Goal: Communication & Community: Answer question/provide support

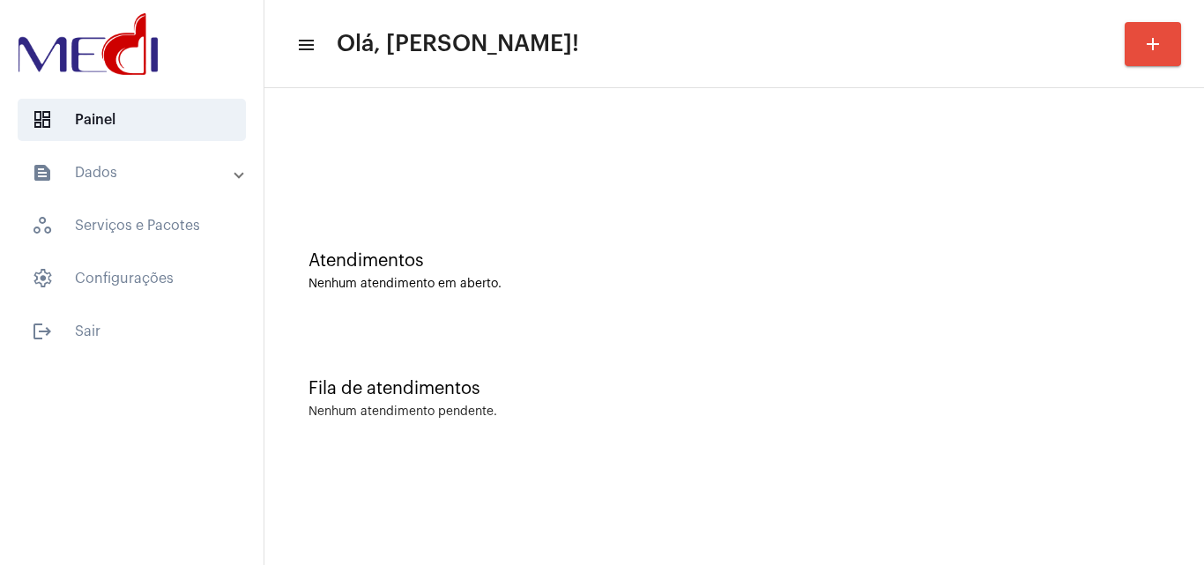
click at [473, 249] on div "Atendimentos Nenhum atendimento em aberto." at bounding box center [734, 262] width 922 height 128
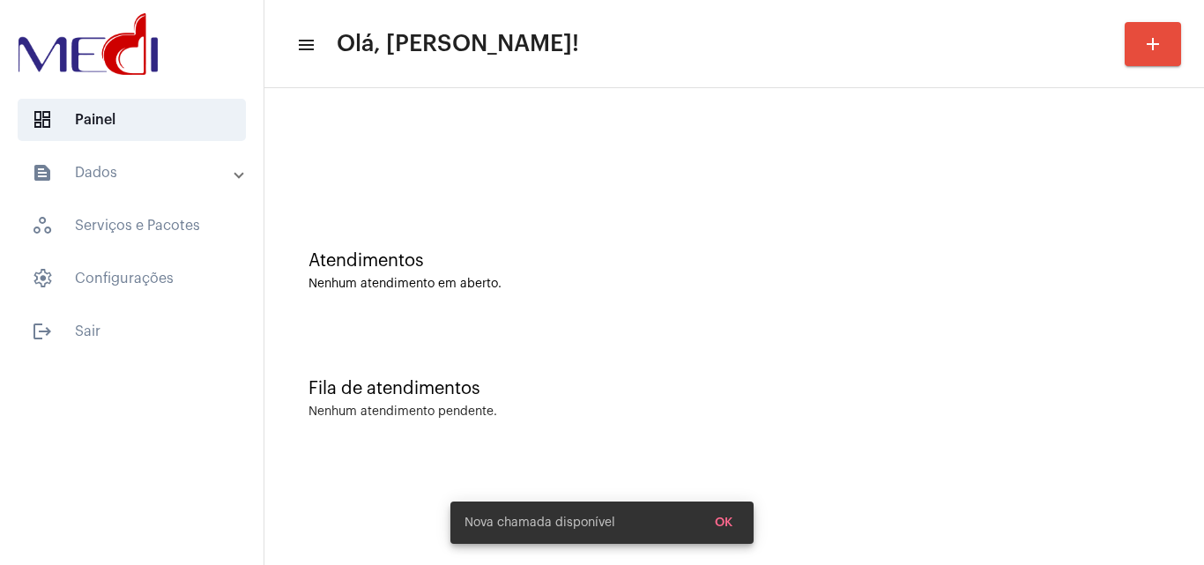
drag, startPoint x: 741, startPoint y: 396, endPoint x: 748, endPoint y: 389, distance: 10.0
click at [747, 390] on div "Fila de atendimentos" at bounding box center [733, 388] width 851 height 19
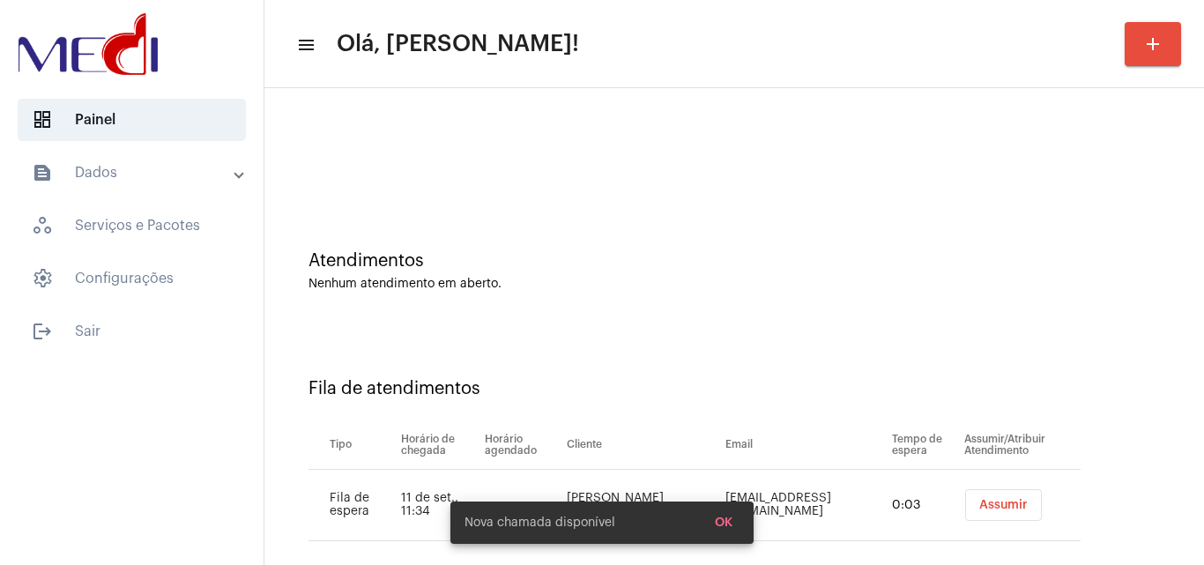
click at [980, 505] on span "Assumir" at bounding box center [1003, 505] width 48 height 12
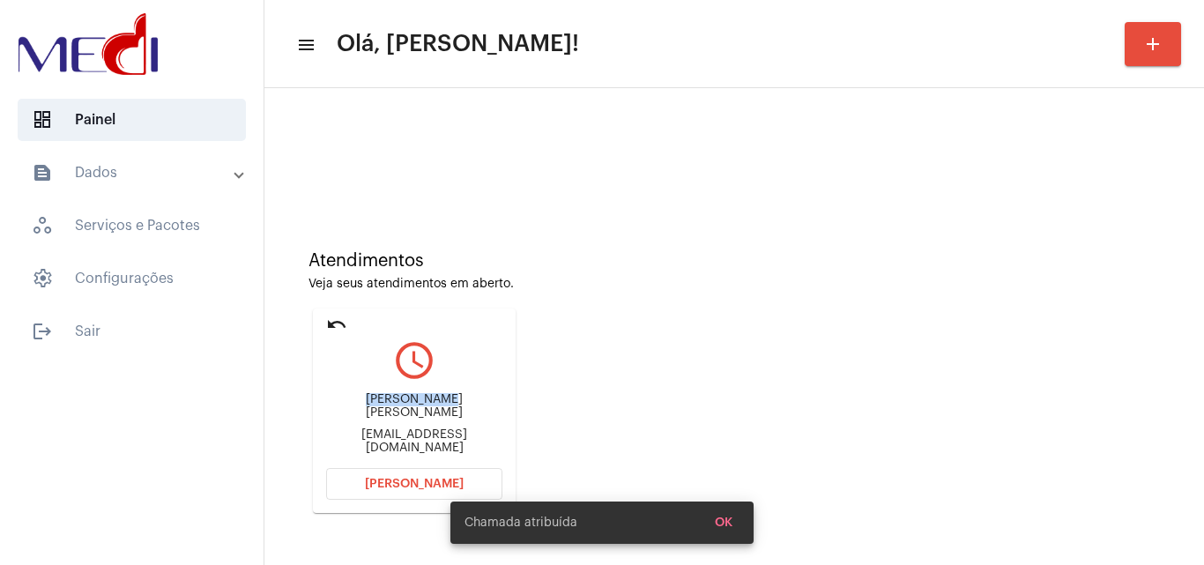
drag, startPoint x: 346, startPoint y: 410, endPoint x: 426, endPoint y: 406, distance: 79.4
click at [426, 406] on div "Luciene Bastos Fraga" at bounding box center [414, 406] width 176 height 26
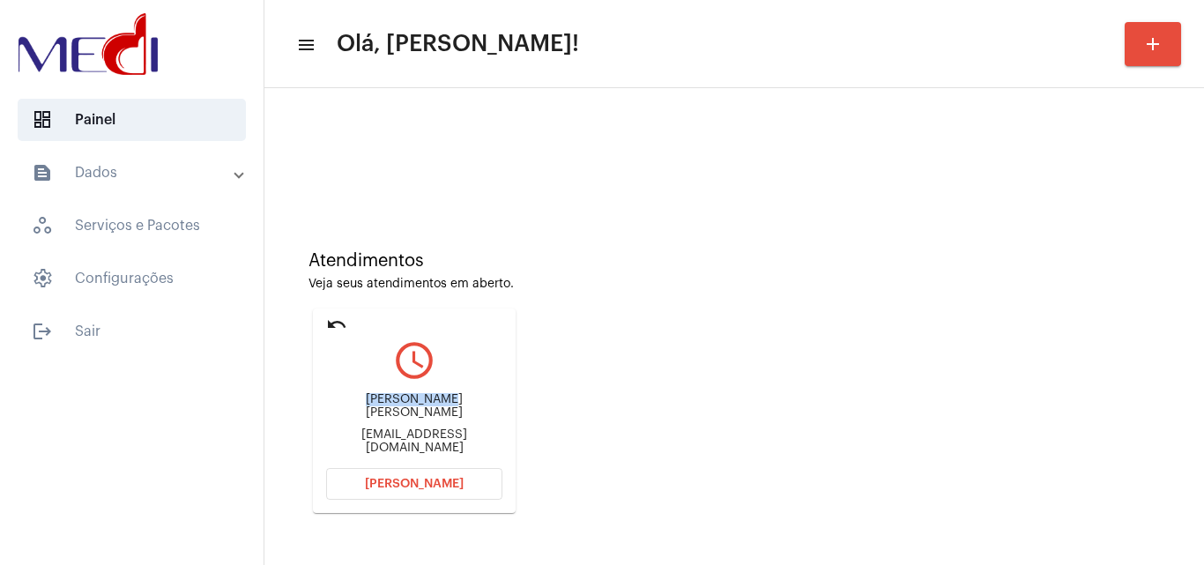
copy div "Luciene Bast"
click at [438, 480] on span "Abrir Chamada" at bounding box center [414, 484] width 99 height 12
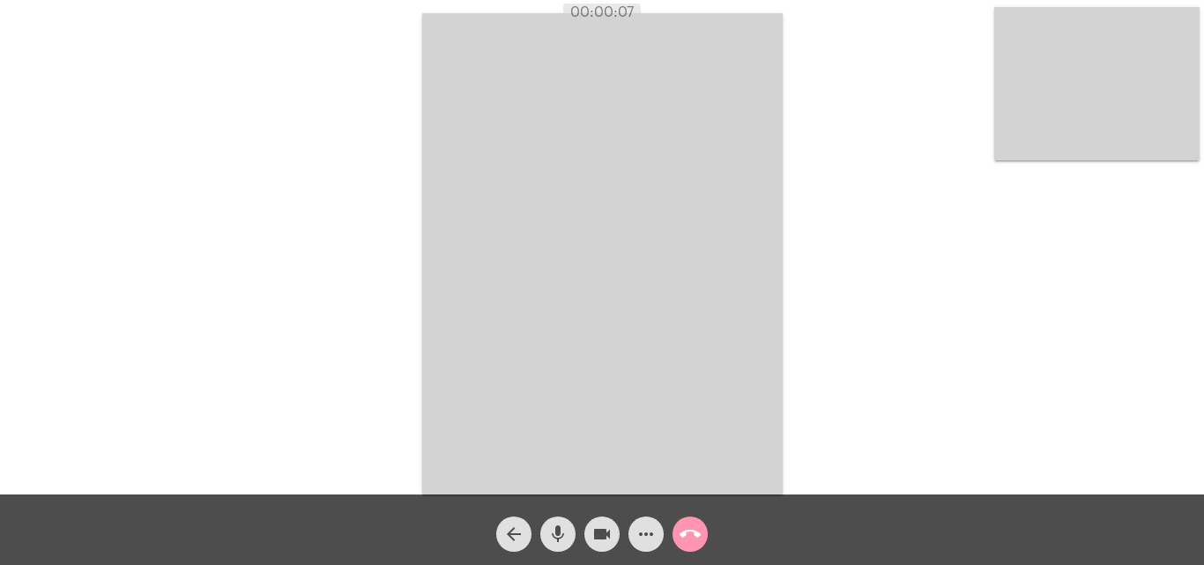
click at [561, 539] on mat-icon "mic" at bounding box center [557, 534] width 21 height 21
click at [559, 534] on mat-icon "mic_off" at bounding box center [557, 534] width 21 height 21
click at [562, 531] on mat-icon "mic" at bounding box center [557, 534] width 21 height 21
click at [560, 531] on mat-icon "mic_off" at bounding box center [557, 534] width 21 height 21
click at [560, 531] on mat-icon "mic" at bounding box center [557, 534] width 21 height 21
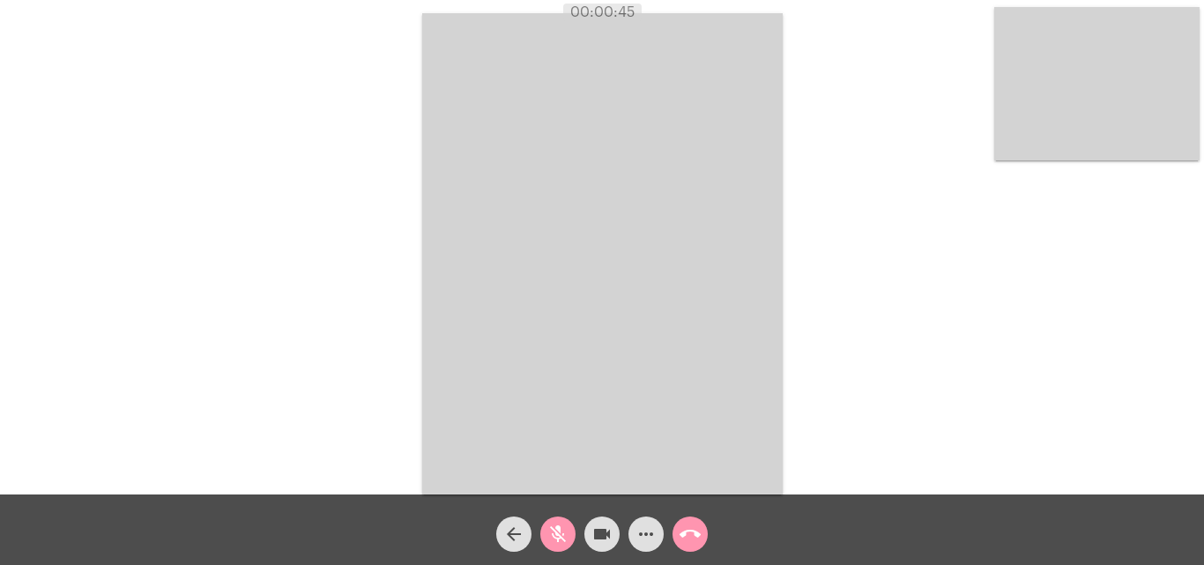
click at [548, 531] on mat-icon "mic_off" at bounding box center [557, 534] width 21 height 21
click at [548, 531] on mat-icon "mic" at bounding box center [557, 534] width 21 height 21
click at [687, 540] on mat-icon "call_end" at bounding box center [690, 534] width 21 height 21
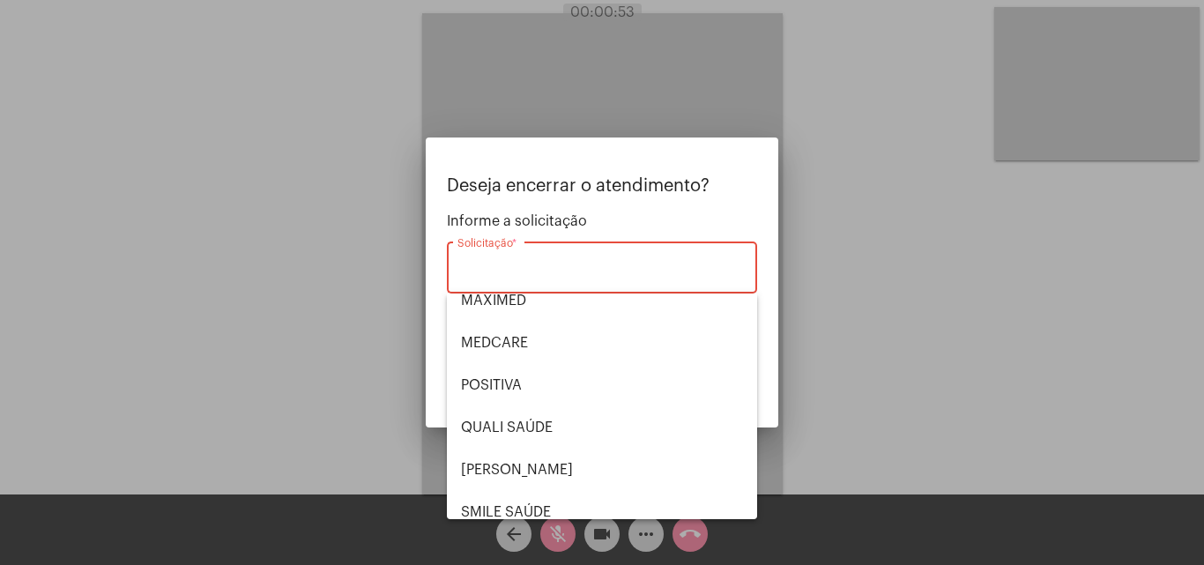
scroll to position [367, 0]
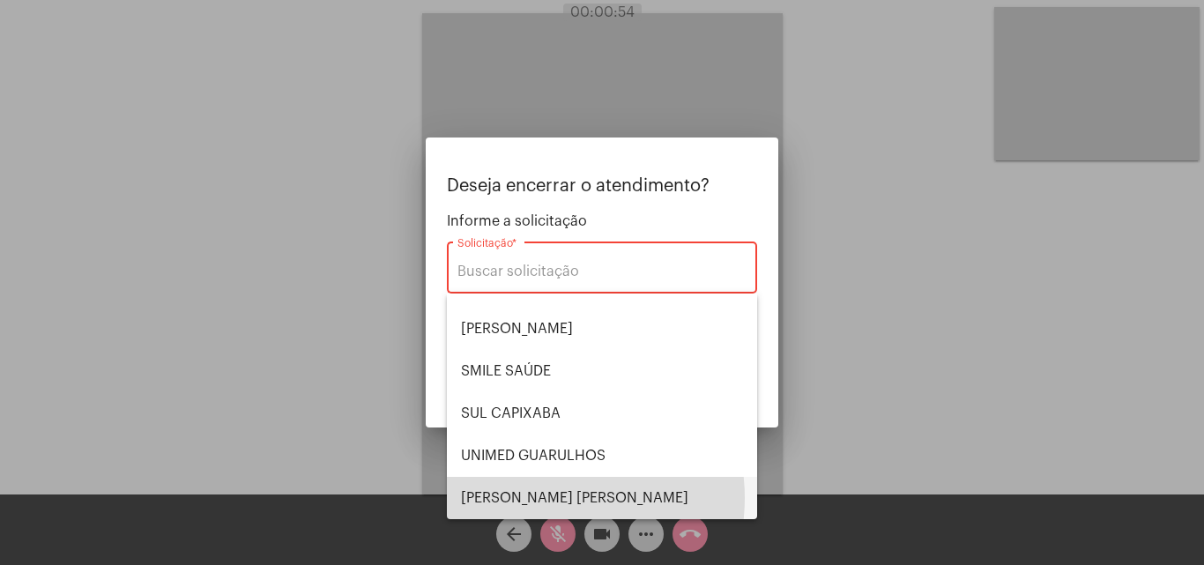
click at [543, 498] on span "[PERSON_NAME] [PERSON_NAME]" at bounding box center [602, 498] width 282 height 42
type input "[PERSON_NAME] [PERSON_NAME]"
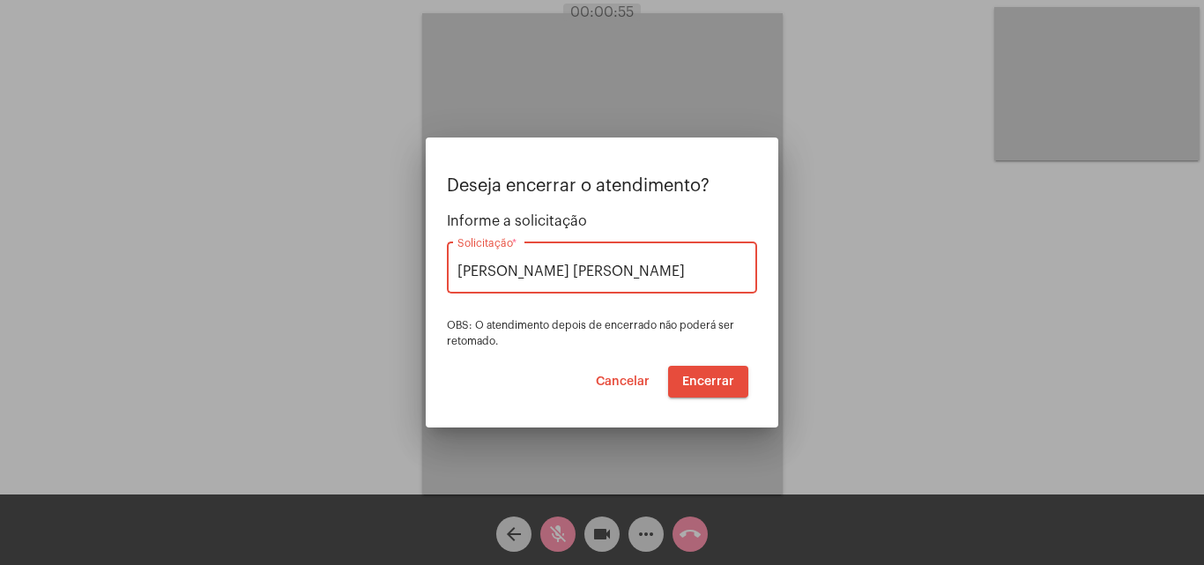
click at [702, 387] on span "Encerrar" at bounding box center [708, 381] width 52 height 12
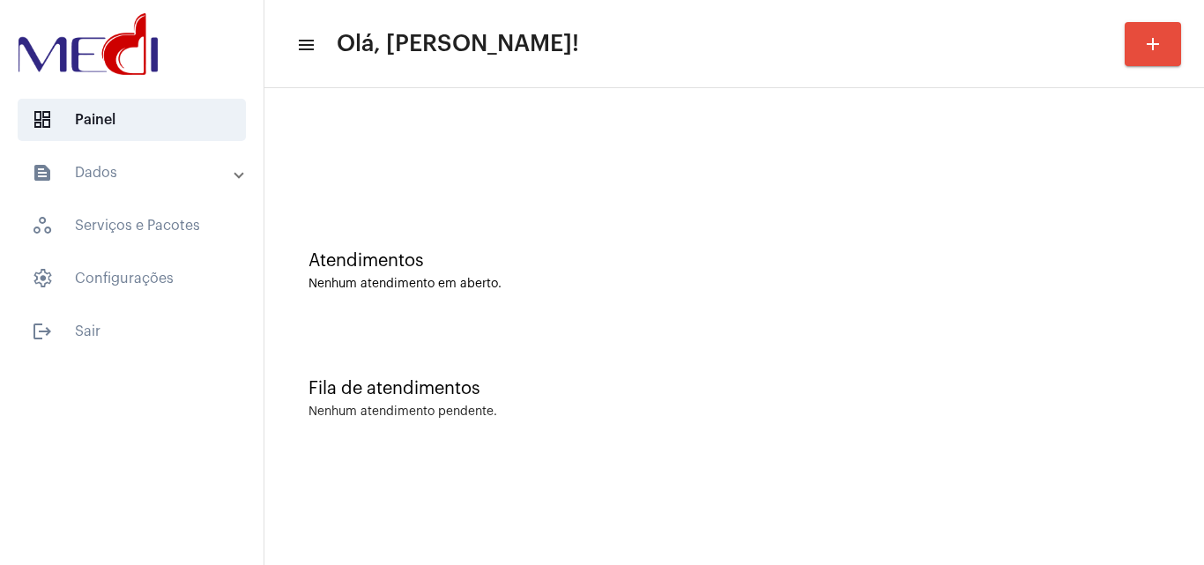
click at [569, 305] on div "Atendimentos Nenhum atendimento em aberto." at bounding box center [734, 262] width 922 height 128
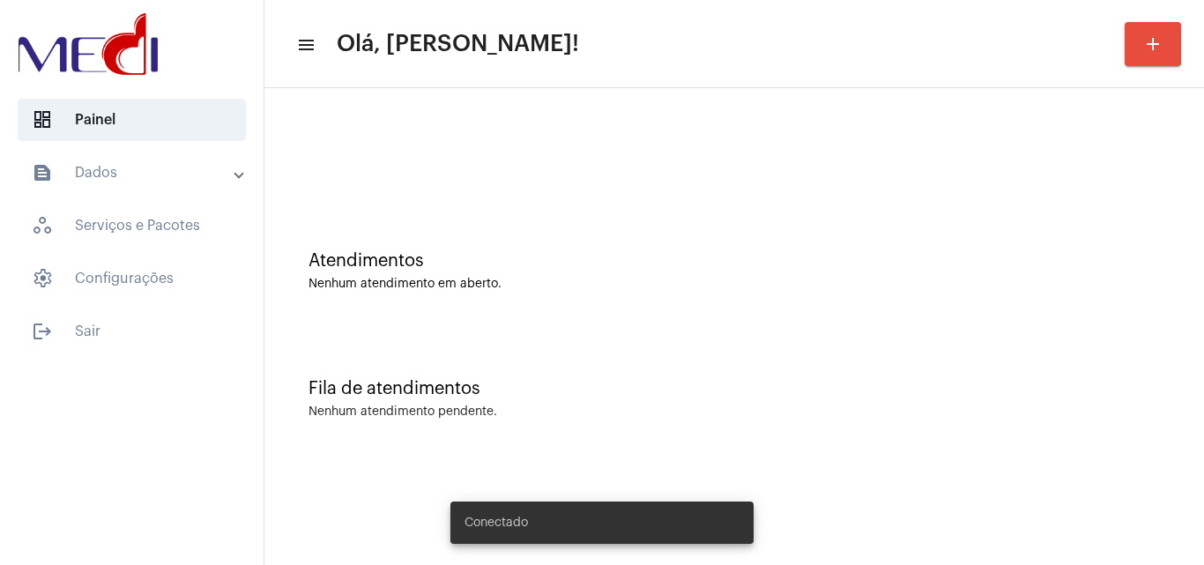
click at [617, 326] on div "Fila de atendimentos Nenhum atendimento pendente." at bounding box center [734, 390] width 922 height 128
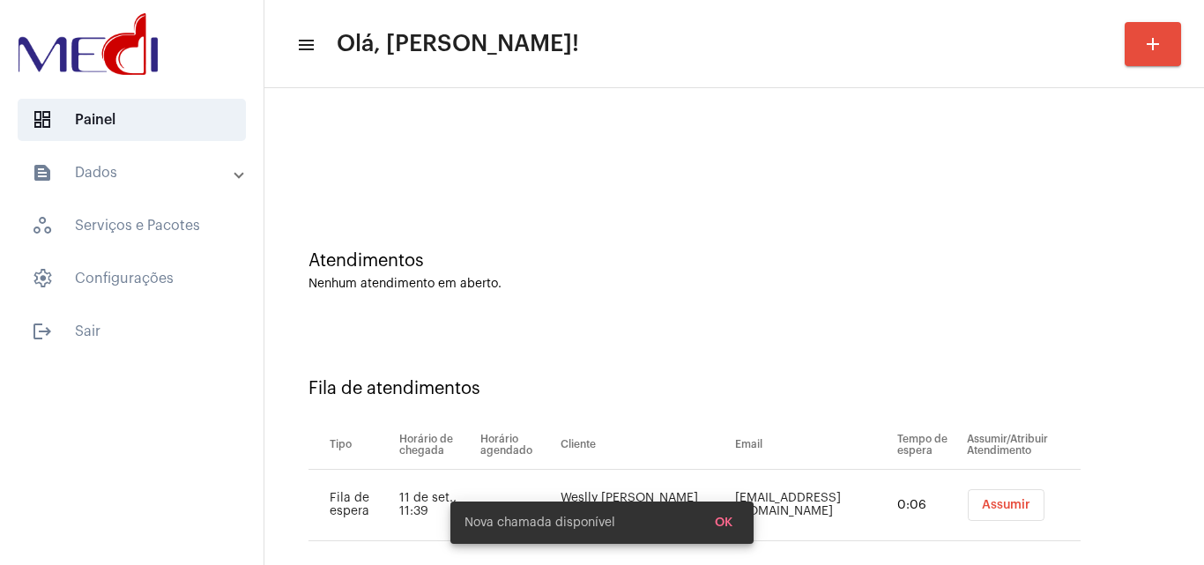
scroll to position [24, 0]
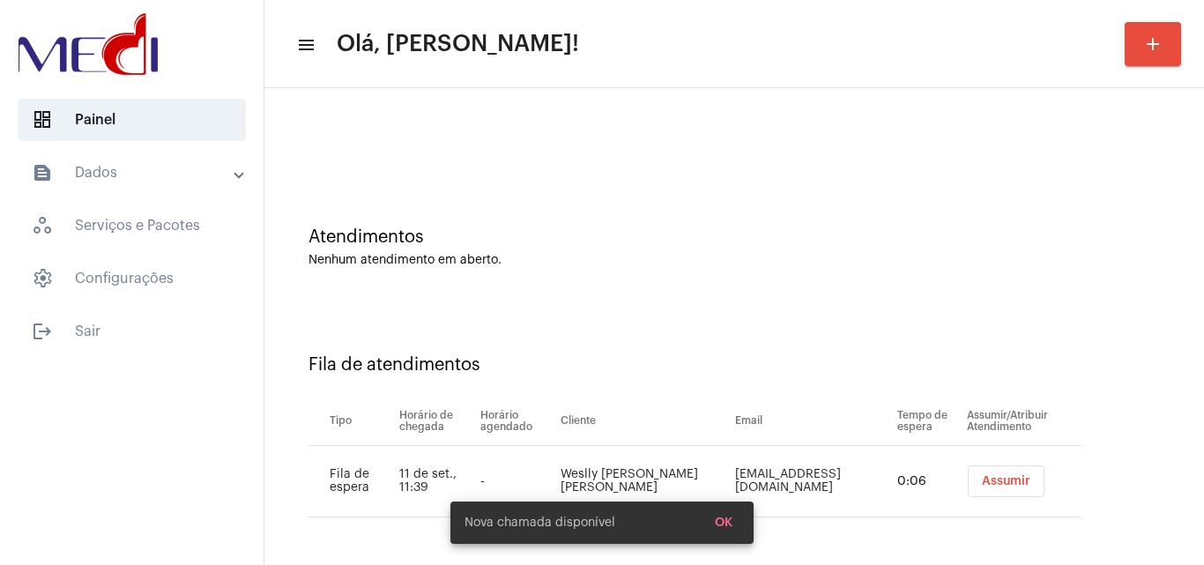
click at [982, 479] on span "Assumir" at bounding box center [1006, 481] width 48 height 12
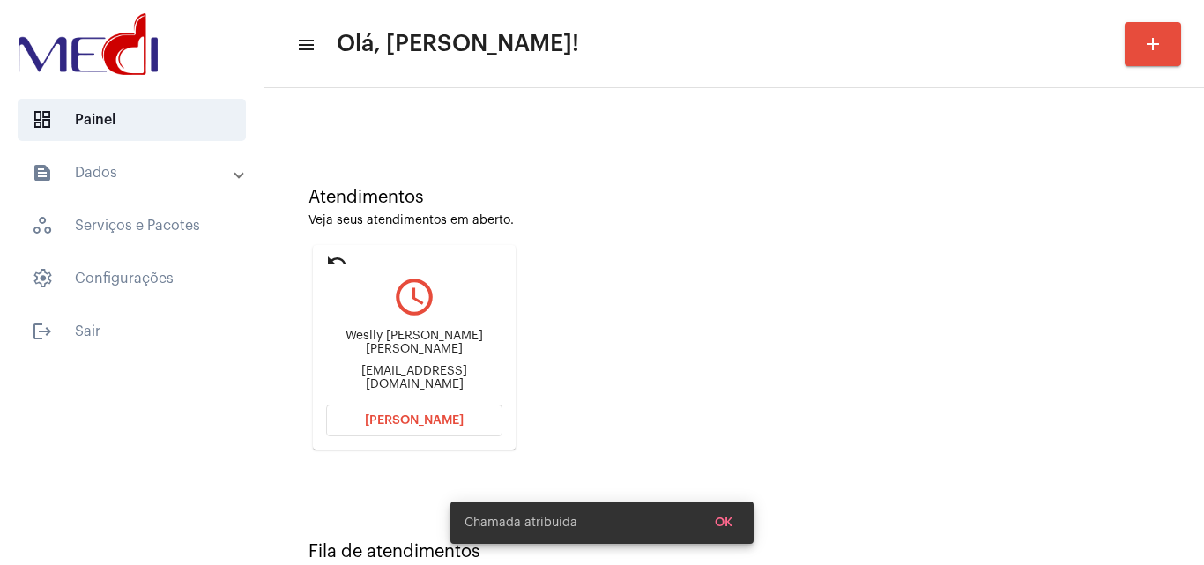
scroll to position [124, 0]
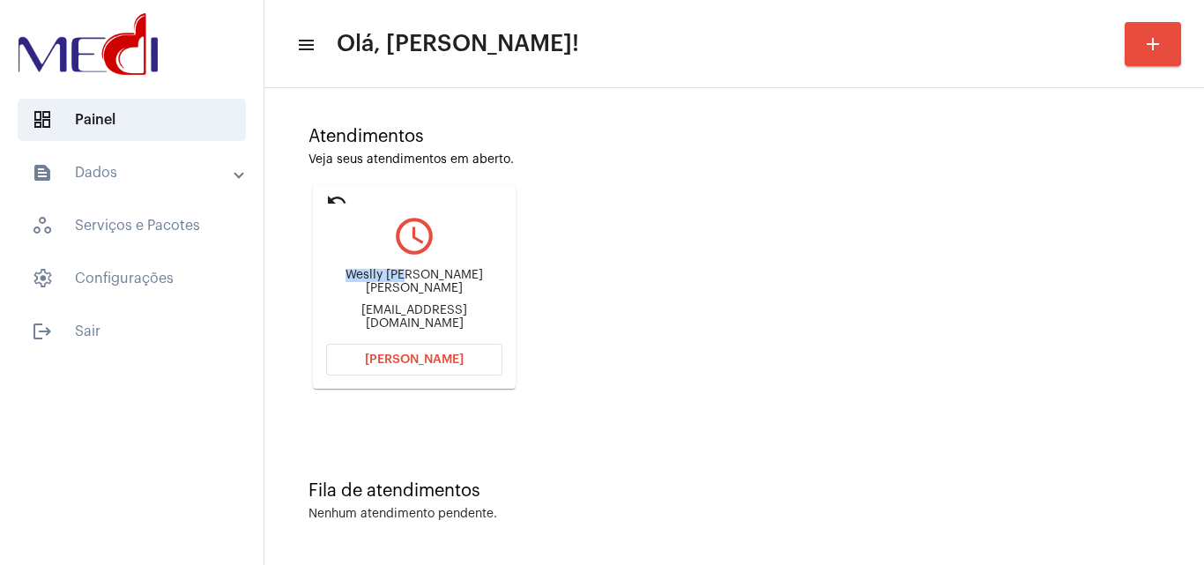
drag, startPoint x: 360, startPoint y: 279, endPoint x: 413, endPoint y: 281, distance: 53.8
click at [413, 281] on div "[PERSON_NAME] [PERSON_NAME] [EMAIL_ADDRESS][DOMAIN_NAME]" at bounding box center [414, 299] width 176 height 79
copy div "Weslly Bra"
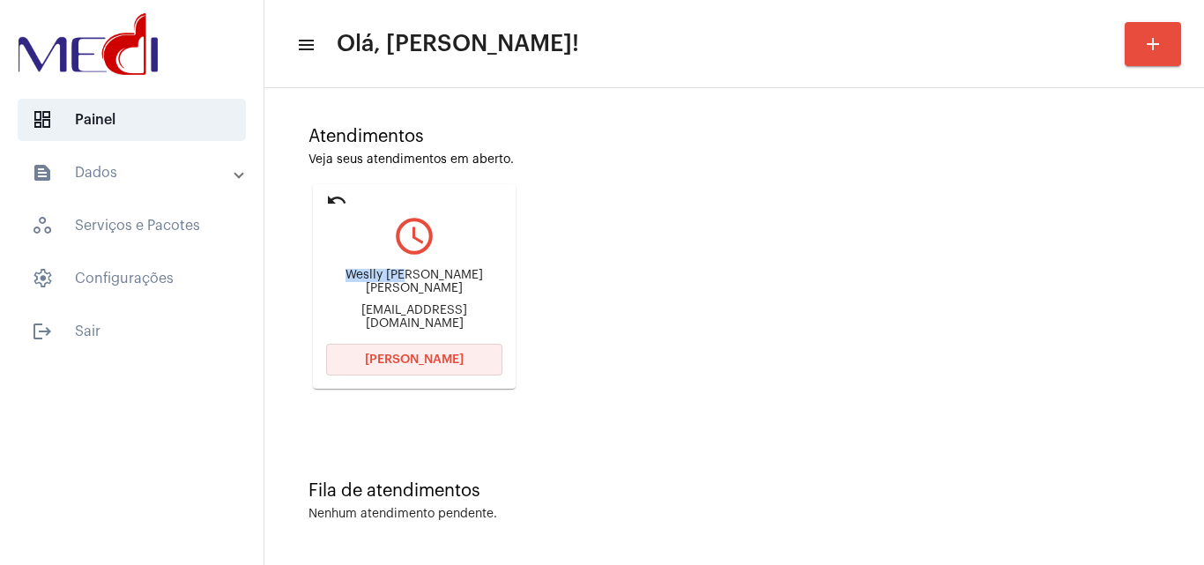
click at [380, 359] on span "[PERSON_NAME]" at bounding box center [414, 359] width 99 height 12
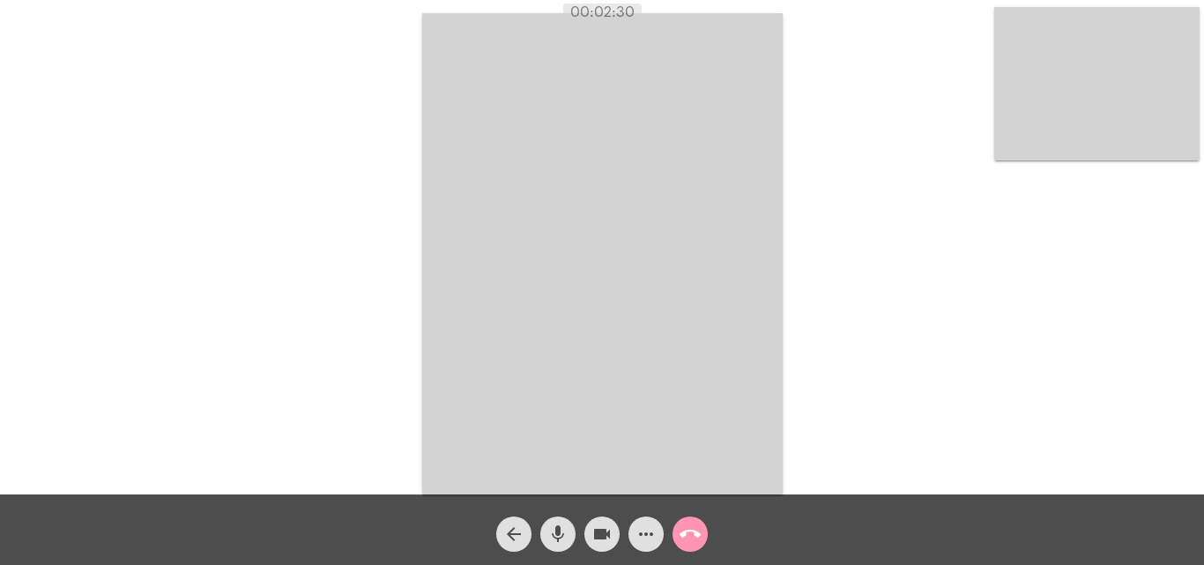
click at [691, 540] on mat-icon "call_end" at bounding box center [690, 534] width 21 height 21
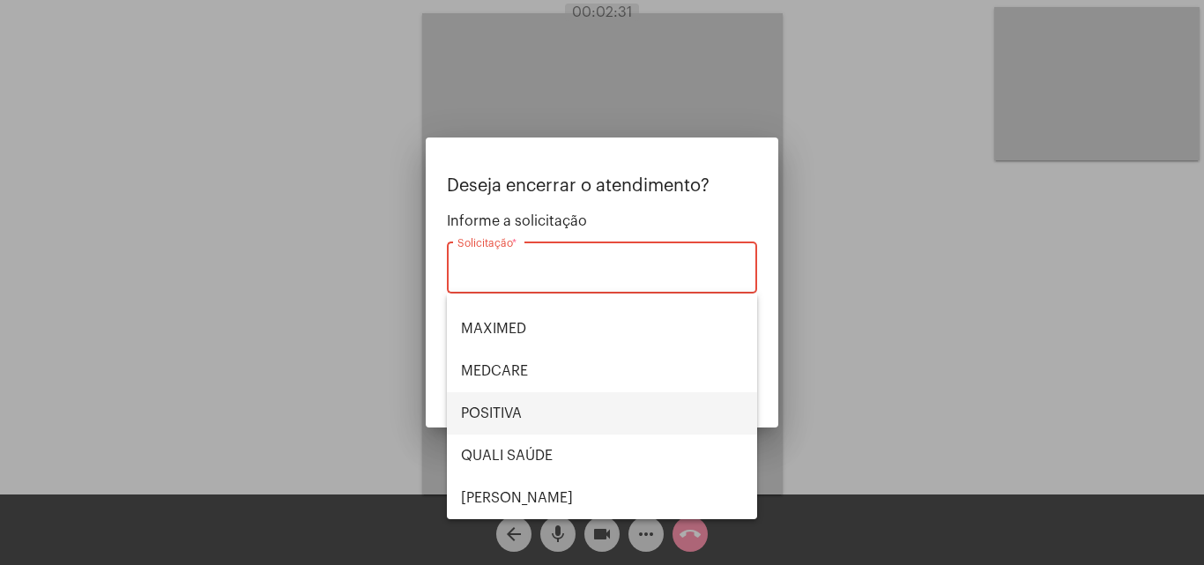
scroll to position [367, 0]
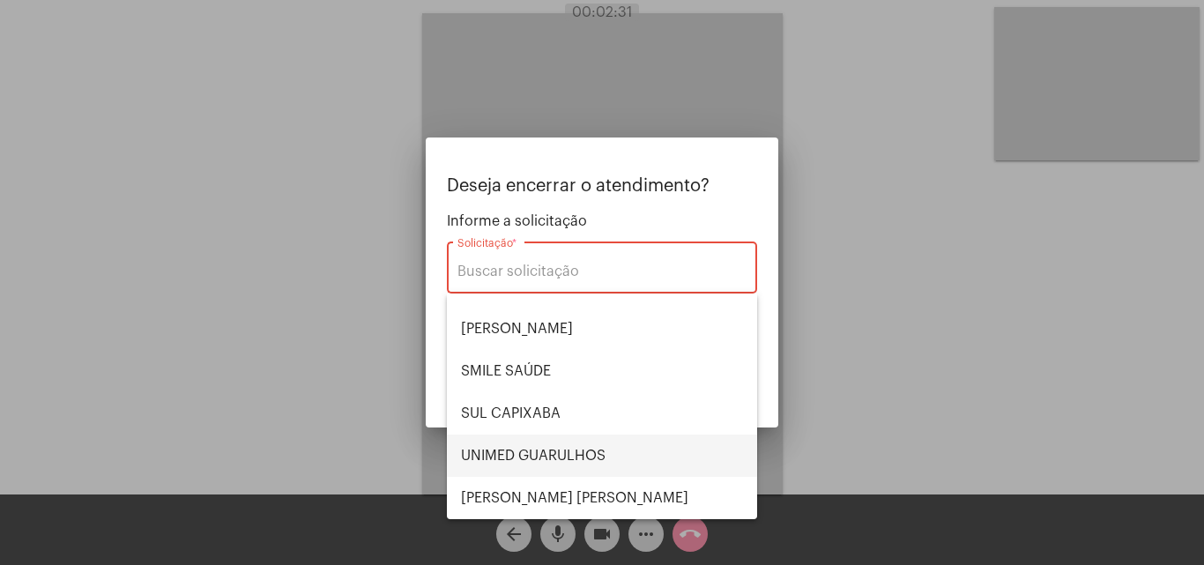
click at [619, 448] on span "UNIMED GUARULHOS" at bounding box center [602, 455] width 282 height 42
type input "UNIMED GUARULHOS"
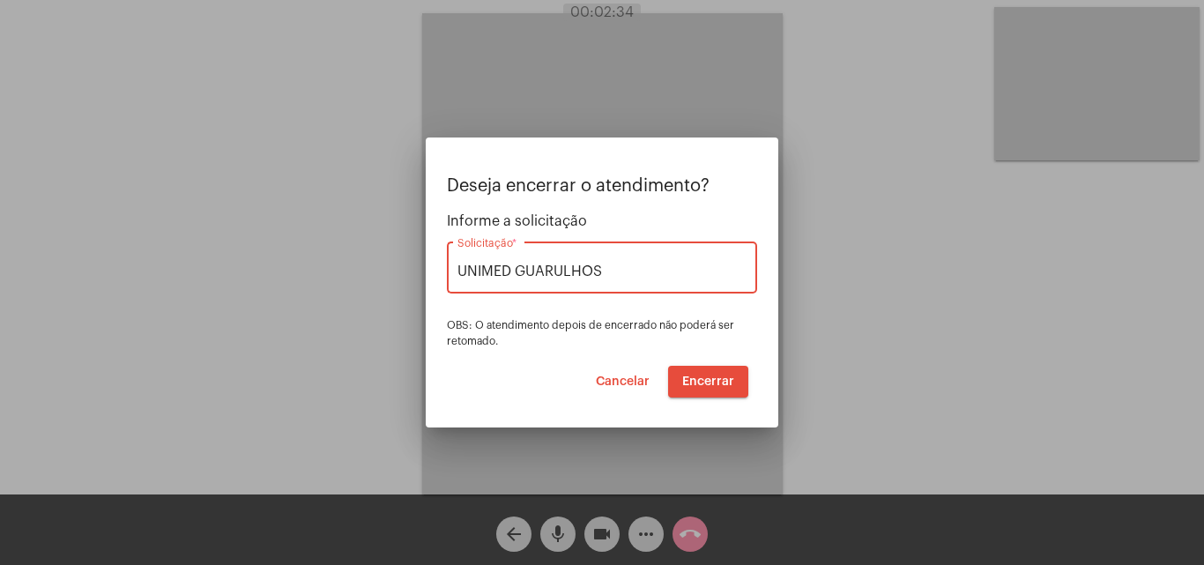
click at [702, 380] on span "Encerrar" at bounding box center [708, 381] width 52 height 12
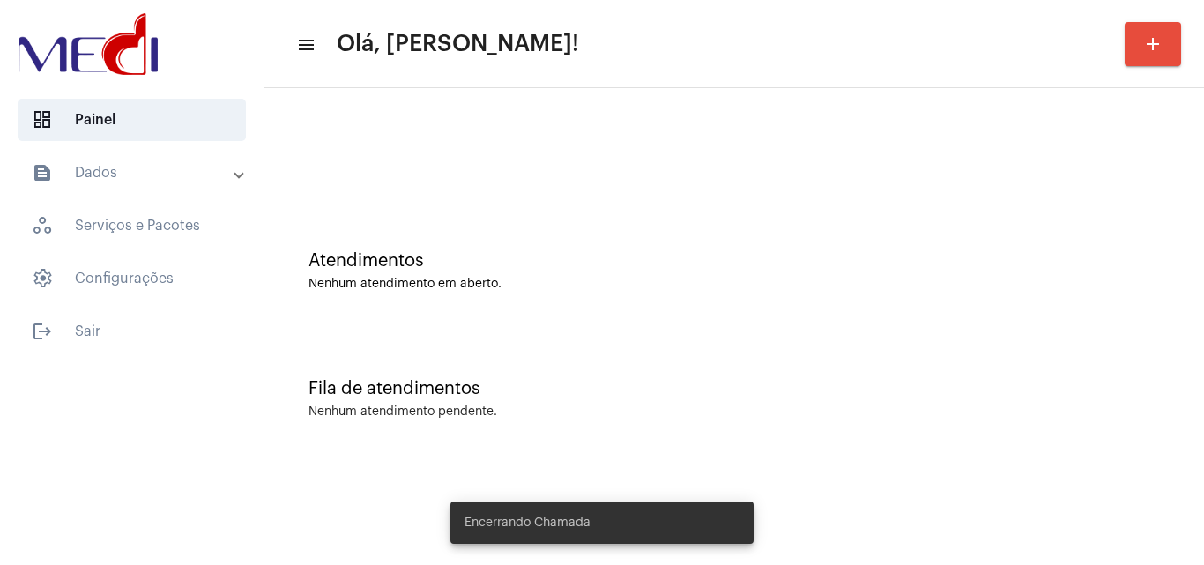
click at [655, 278] on div "Nenhum atendimento em aberto." at bounding box center [733, 284] width 851 height 13
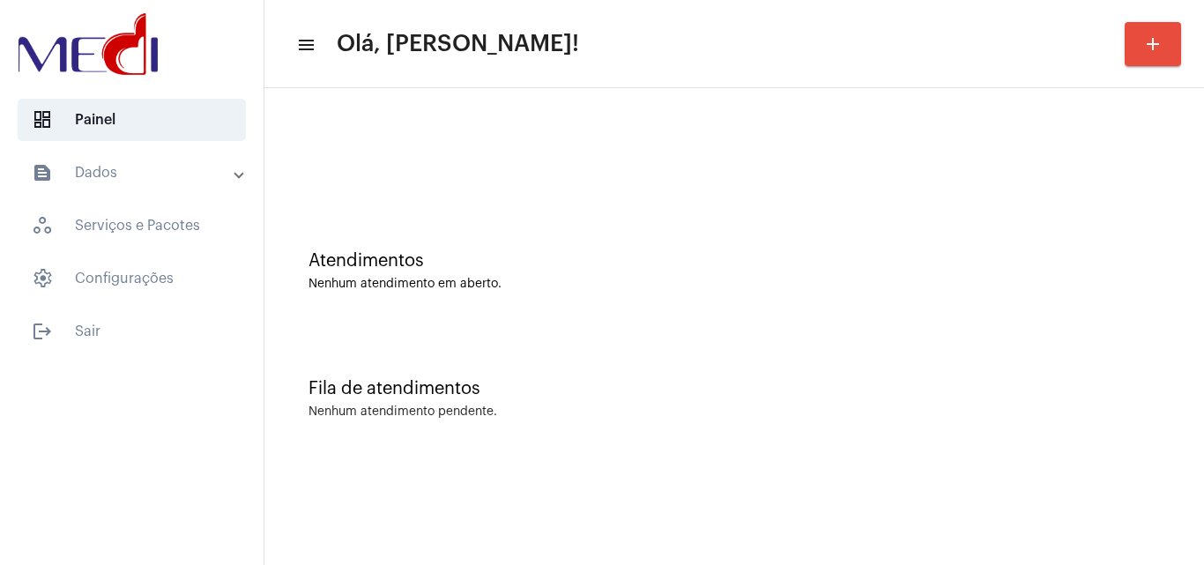
click at [488, 269] on div "Atendimentos" at bounding box center [733, 260] width 851 height 19
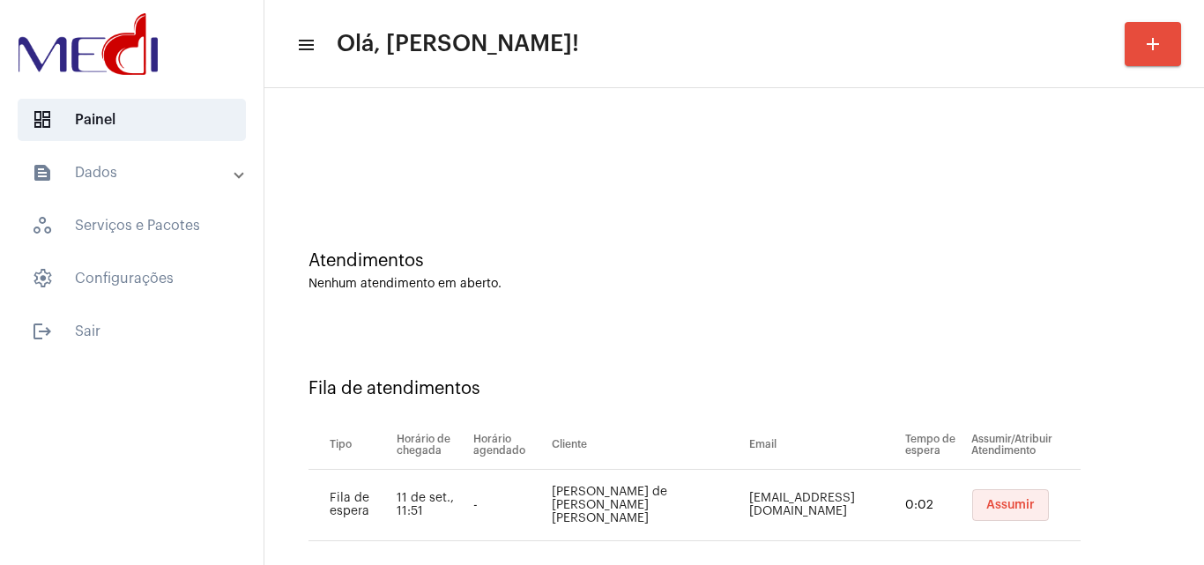
click at [989, 499] on span "Assumir" at bounding box center [1010, 505] width 48 height 12
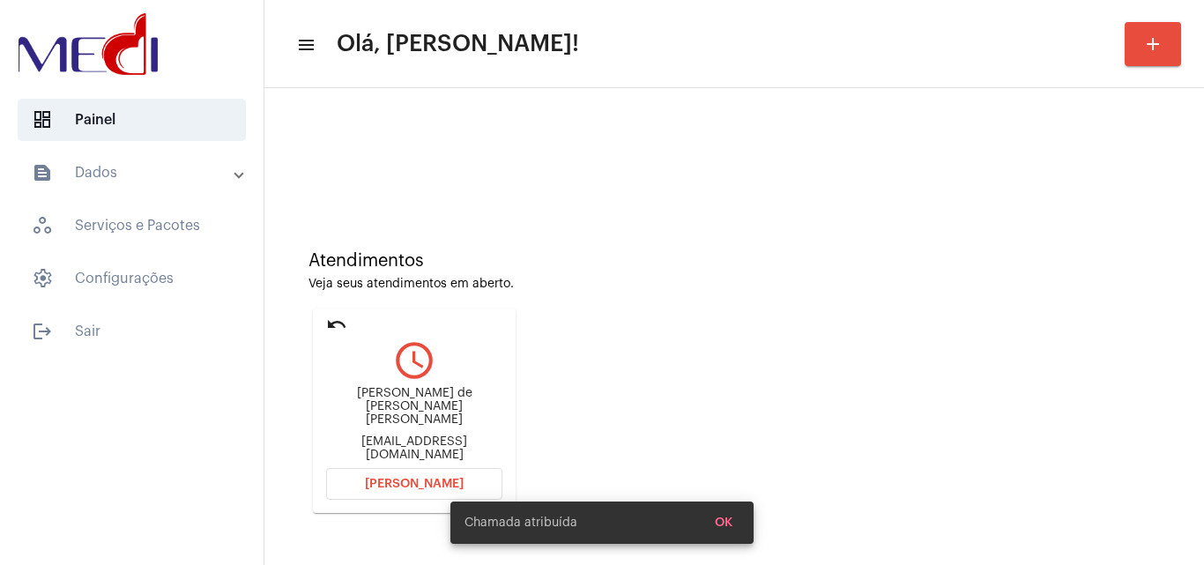
drag, startPoint x: 330, startPoint y: 411, endPoint x: 411, endPoint y: 414, distance: 80.3
click at [411, 414] on div "Rita de Cassia Cabral Canêjo" at bounding box center [414, 407] width 176 height 40
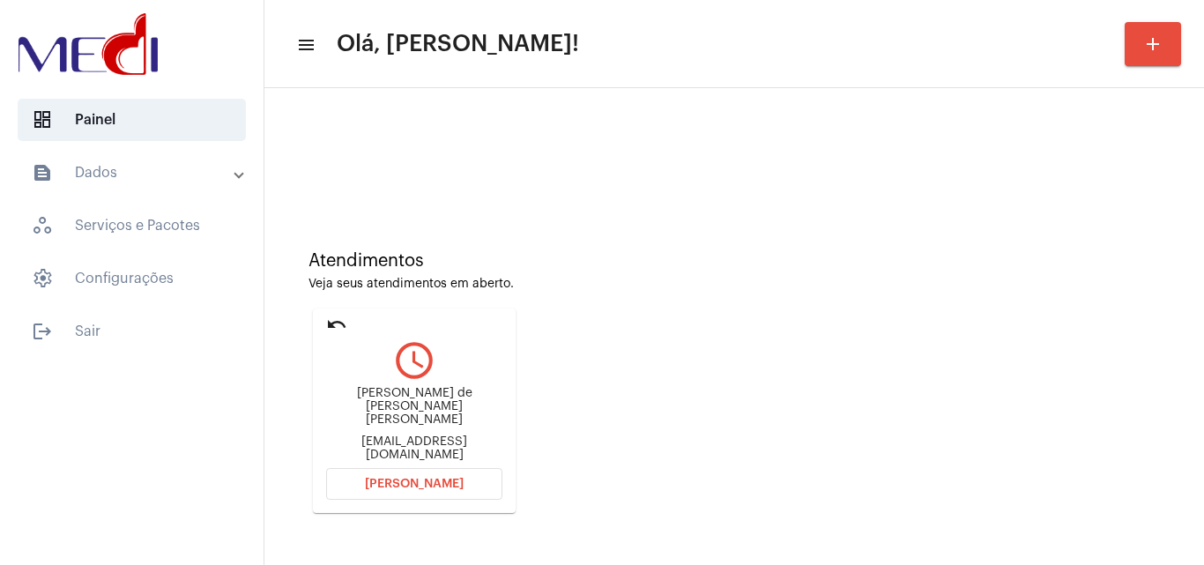
copy div "Rita de Cassia"
click at [398, 489] on span "Abrir Chamada" at bounding box center [414, 484] width 99 height 12
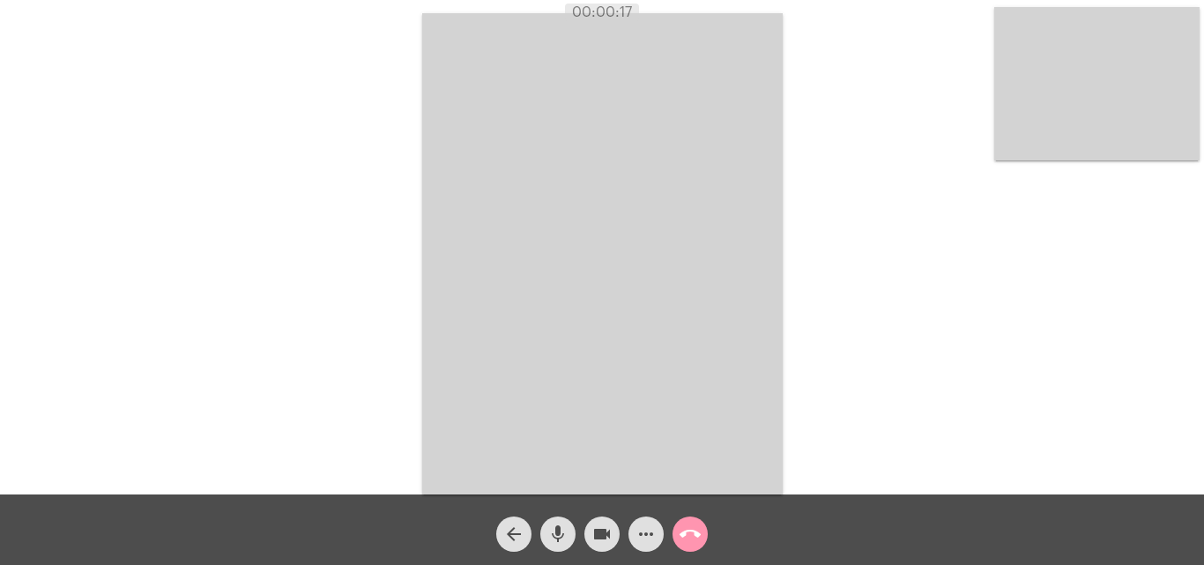
click at [553, 536] on mat-icon "mic" at bounding box center [557, 534] width 21 height 21
click at [553, 536] on mat-icon "mic_off" at bounding box center [557, 534] width 21 height 21
click at [648, 538] on mat-icon "more_horiz" at bounding box center [645, 534] width 21 height 21
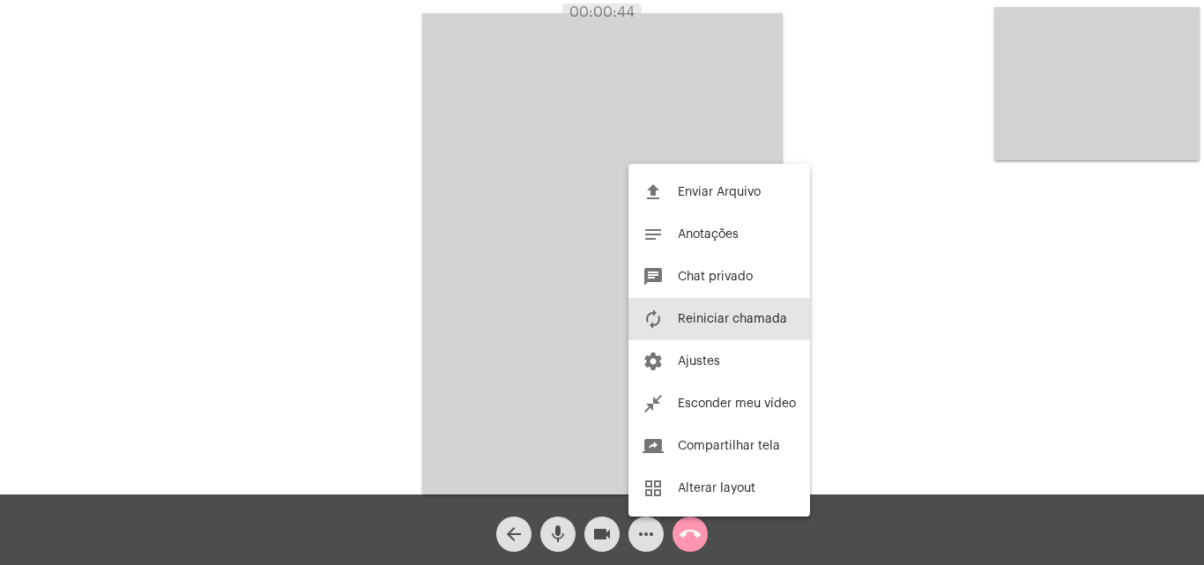
click at [722, 316] on span "Reiniciar chamada" at bounding box center [732, 319] width 109 height 12
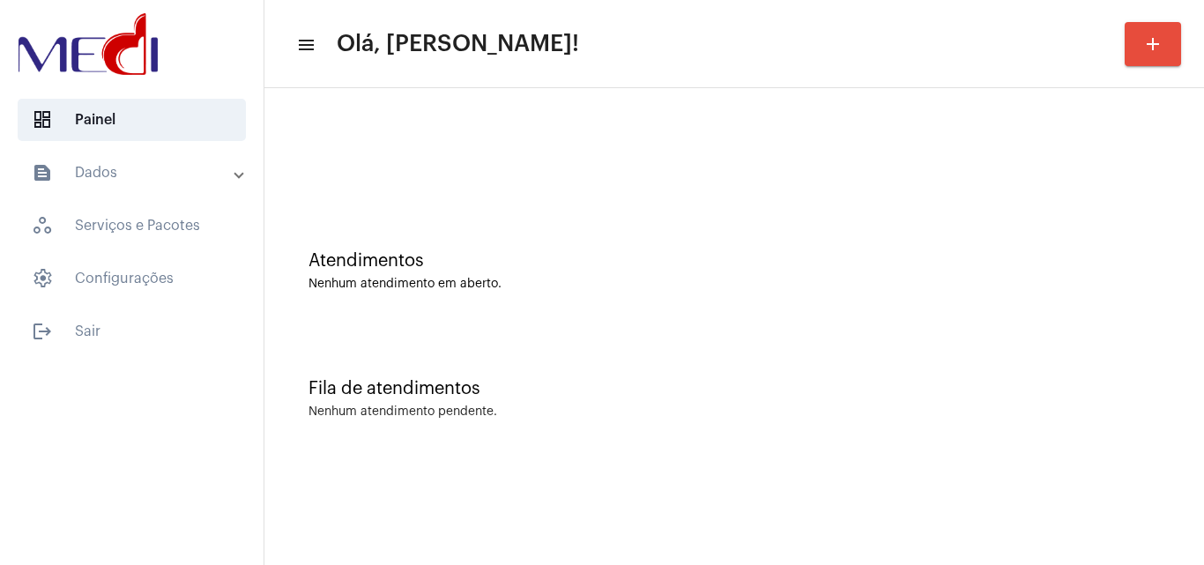
click at [733, 447] on div "Fila de atendimentos Nenhum atendimento pendente." at bounding box center [734, 390] width 922 height 128
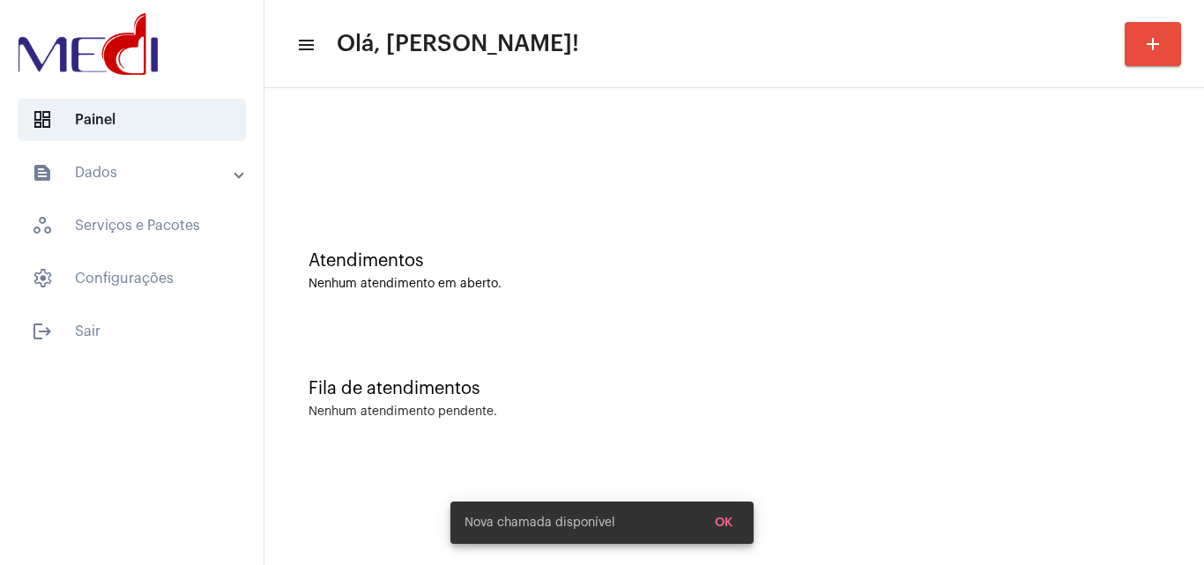
click at [482, 295] on div "Atendimentos Nenhum atendimento em aberto." at bounding box center [734, 262] width 922 height 128
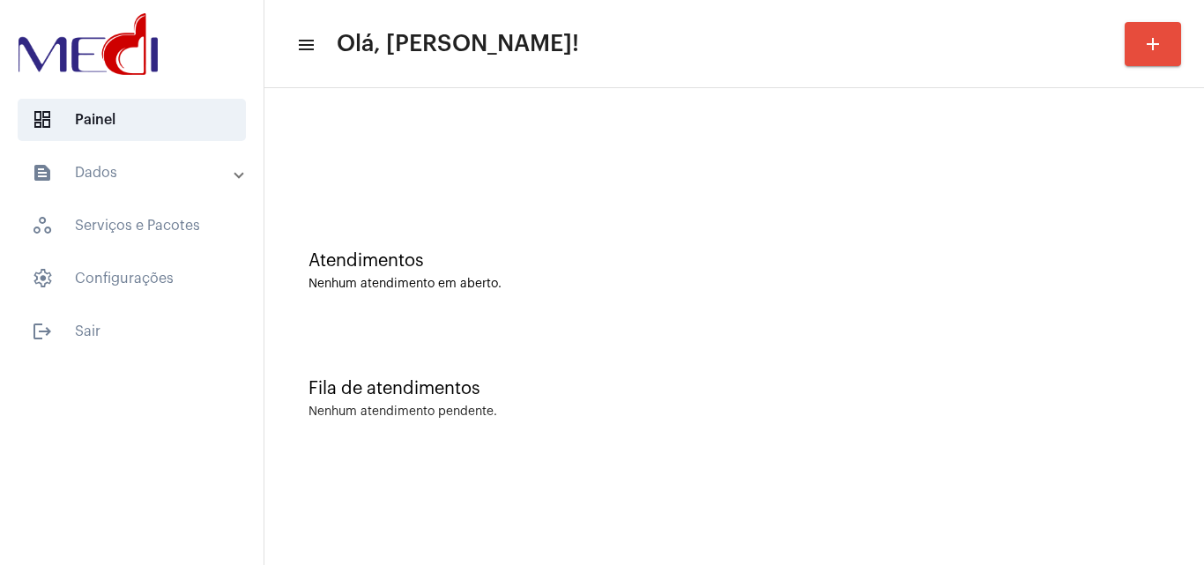
click at [397, 316] on div "Atendimentos Nenhum atendimento em aberto." at bounding box center [734, 262] width 922 height 128
click at [529, 388] on div "Fila de atendimentos" at bounding box center [733, 388] width 851 height 19
click at [543, 357] on div "Fila de atendimentos Nenhum atendimento pendente." at bounding box center [734, 390] width 922 height 128
click at [668, 349] on div "Fila de atendimentos Nenhum atendimento pendente." at bounding box center [734, 390] width 922 height 128
click at [617, 278] on div "Nenhum atendimento em aberto." at bounding box center [733, 284] width 851 height 13
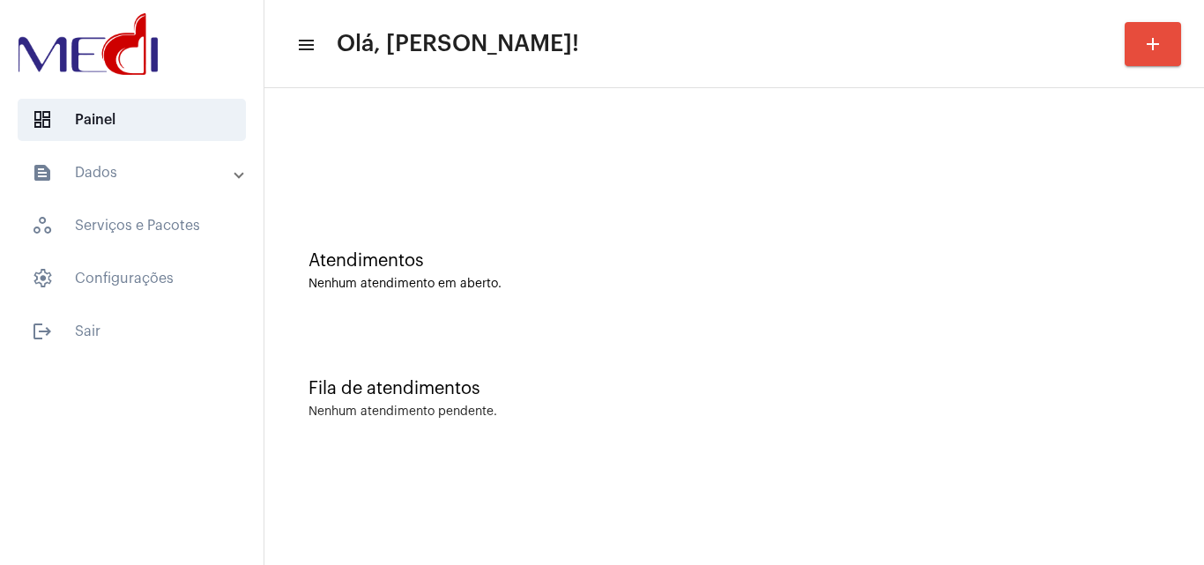
click at [609, 212] on div "Atendimentos Nenhum atendimento em aberto." at bounding box center [734, 262] width 922 height 128
click at [600, 382] on div "Fila de atendimentos" at bounding box center [733, 388] width 851 height 19
click at [799, 152] on div at bounding box center [733, 156] width 851 height 13
